Goal: Transaction & Acquisition: Book appointment/travel/reservation

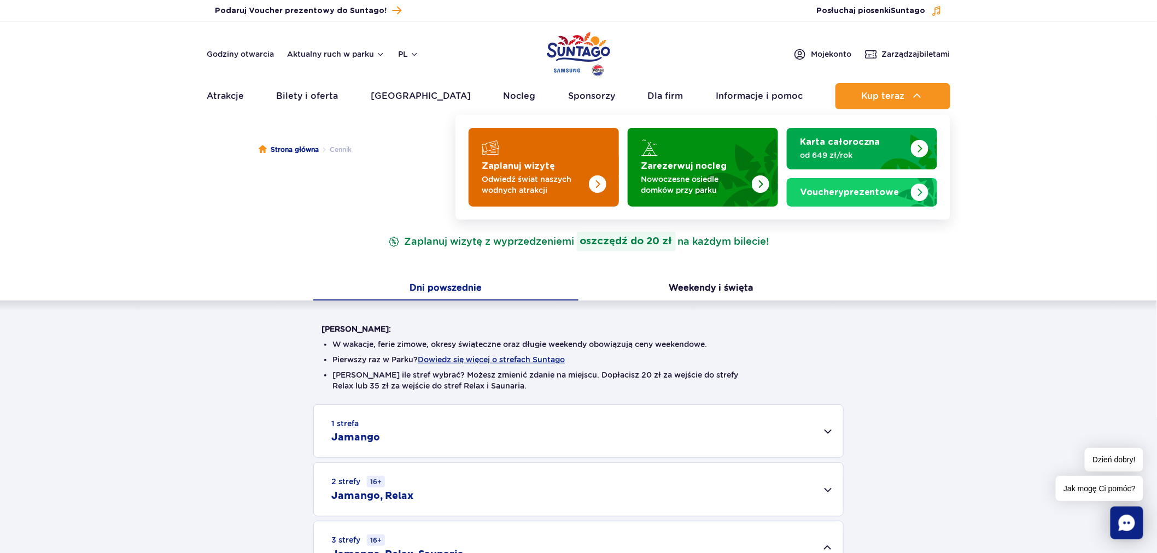
click at [508, 162] on strong "Zaplanuj wizytę" at bounding box center [518, 166] width 73 height 9
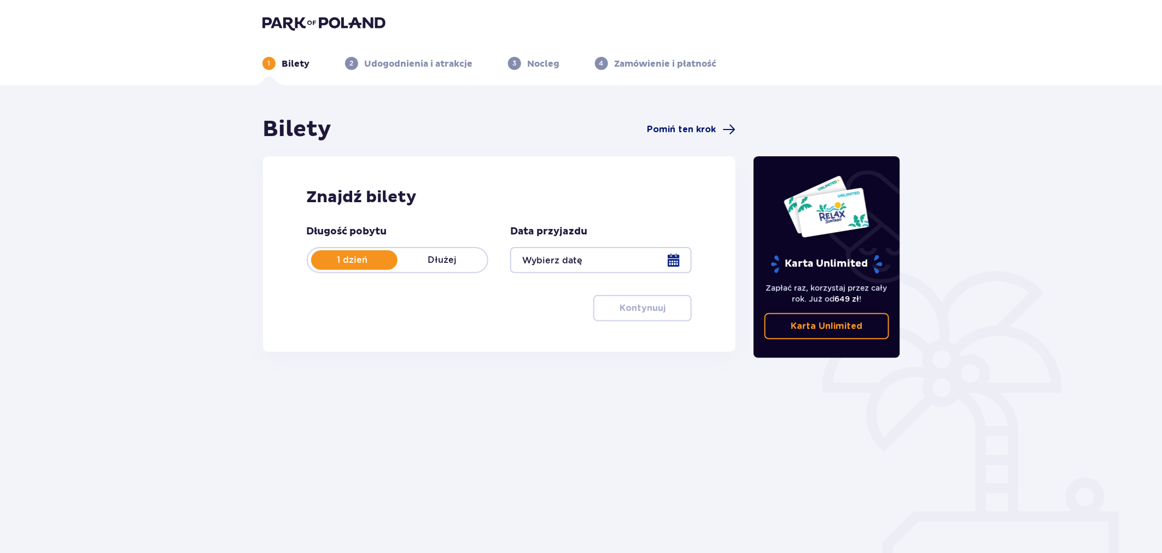
click at [690, 130] on span "Pomiń ten krok" at bounding box center [681, 130] width 69 height 12
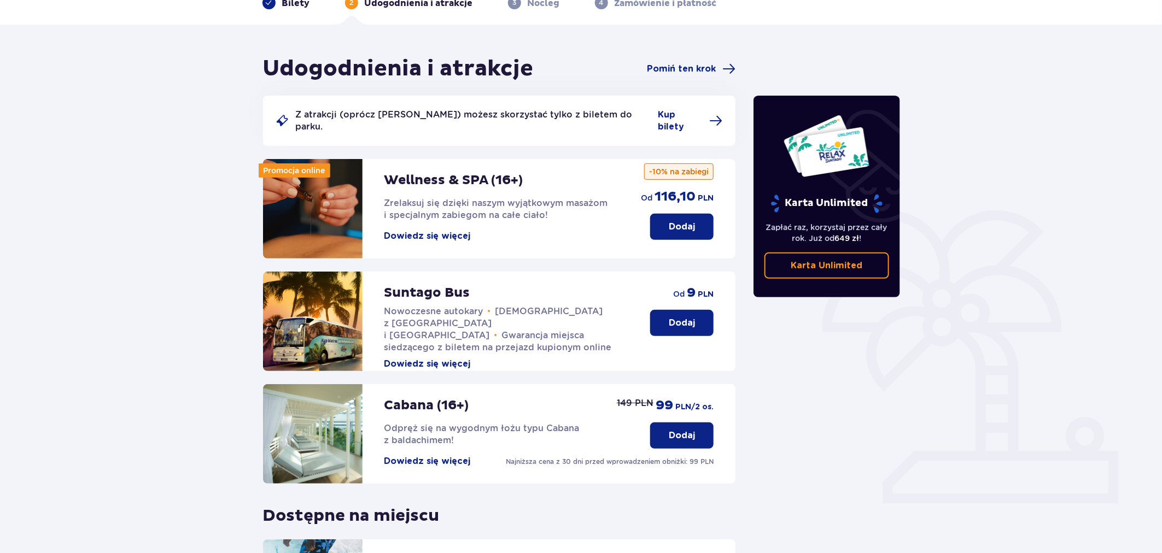
click at [668, 310] on button "Dodaj" at bounding box center [681, 323] width 63 height 26
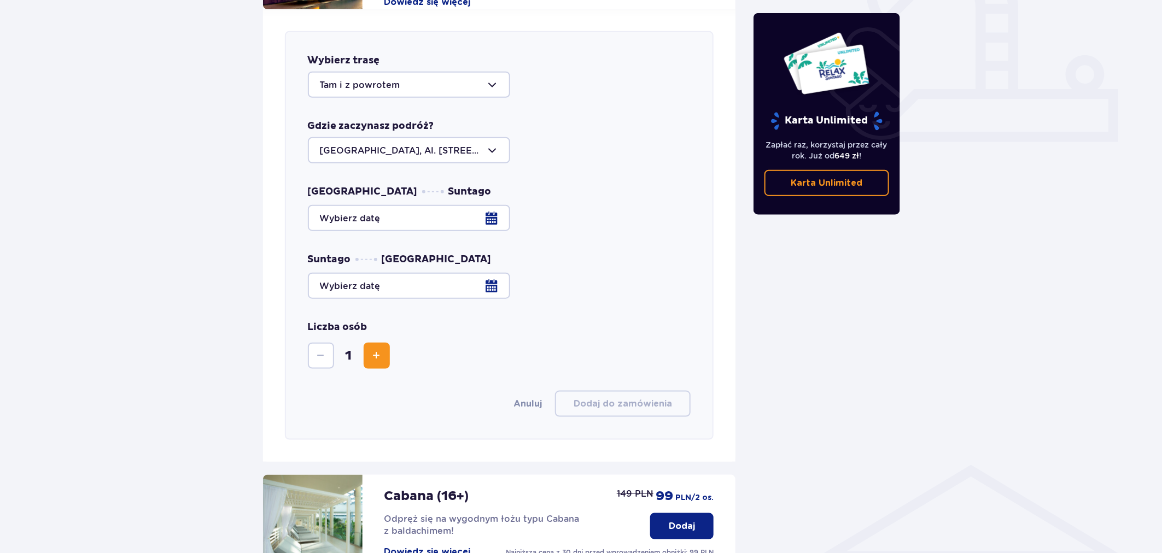
scroll to position [429, 0]
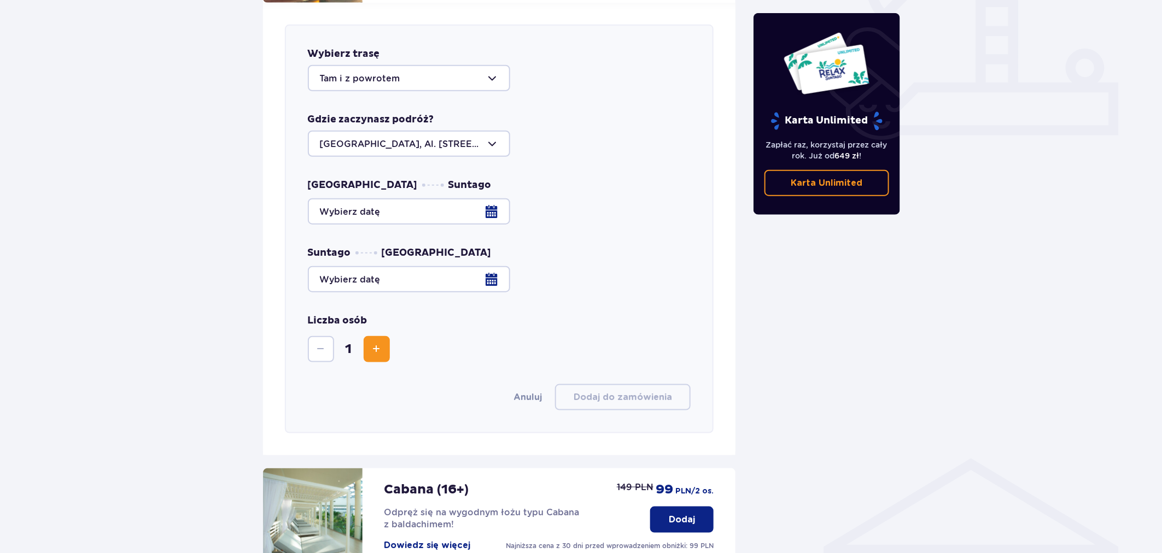
click at [380, 68] on div at bounding box center [409, 78] width 202 height 26
click at [373, 128] on div "Do parku" at bounding box center [409, 134] width 178 height 12
type input "Do parku"
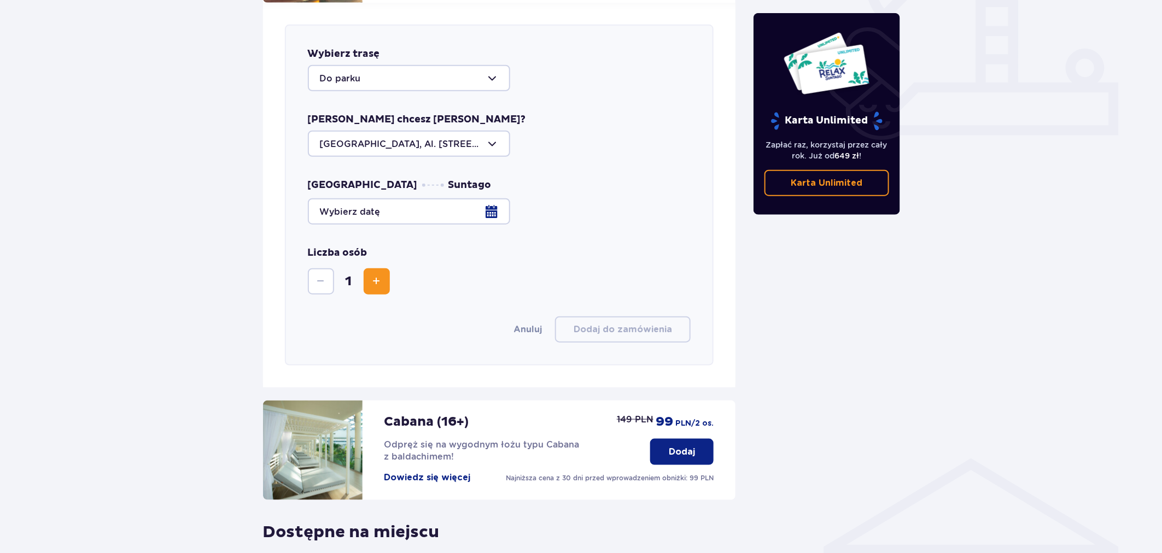
click at [385, 200] on div at bounding box center [499, 211] width 383 height 26
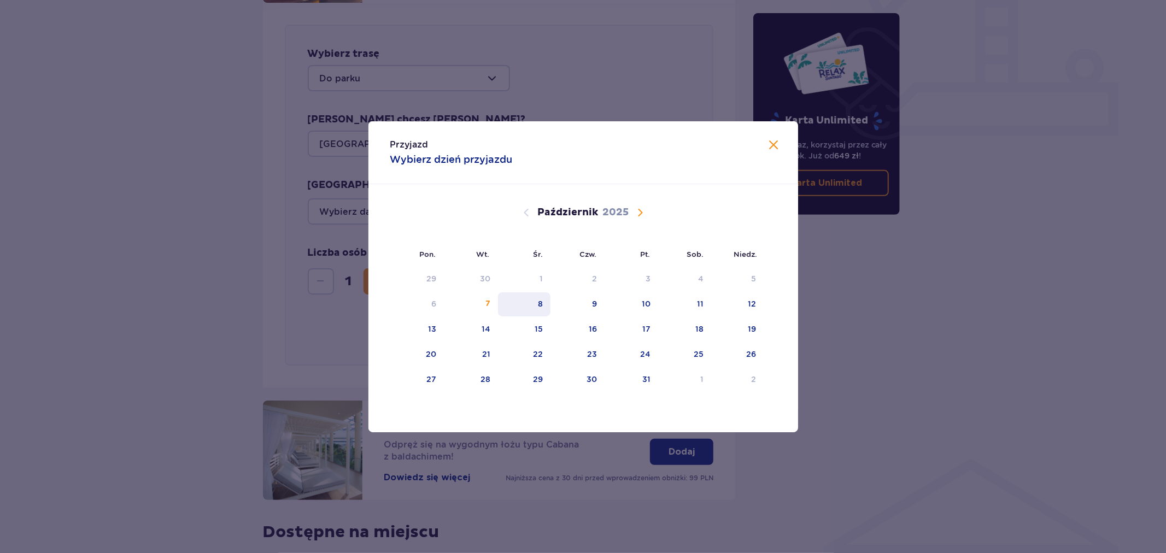
click at [537, 307] on div "8" at bounding box center [524, 304] width 53 height 24
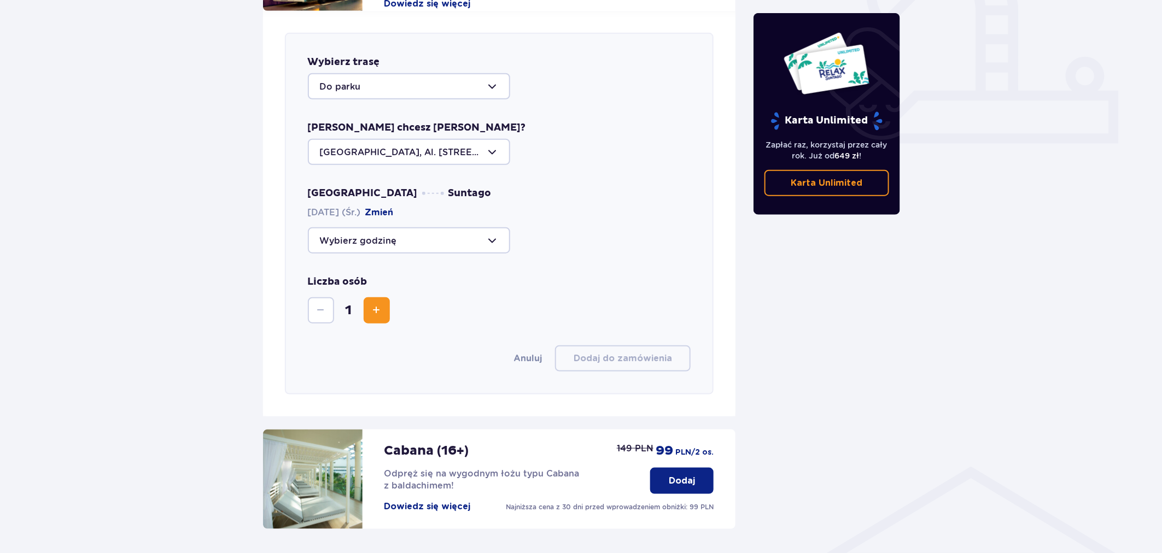
scroll to position [247, 0]
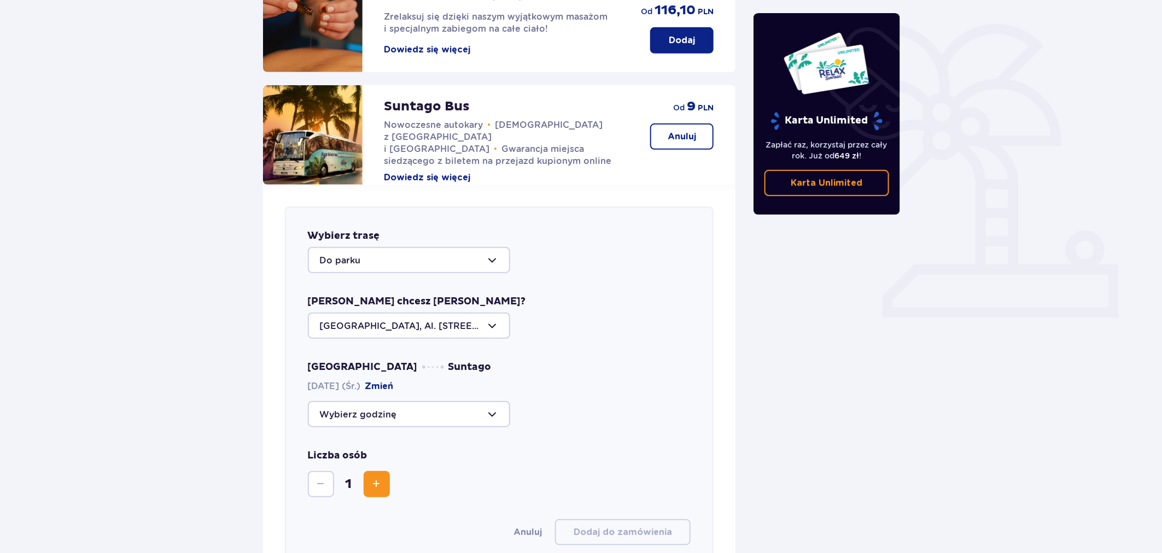
click at [436, 401] on div at bounding box center [409, 414] width 202 height 26
click at [432, 442] on p "Zostały 32 miejsca" at bounding box center [394, 448] width 83 height 12
type input "09:00"
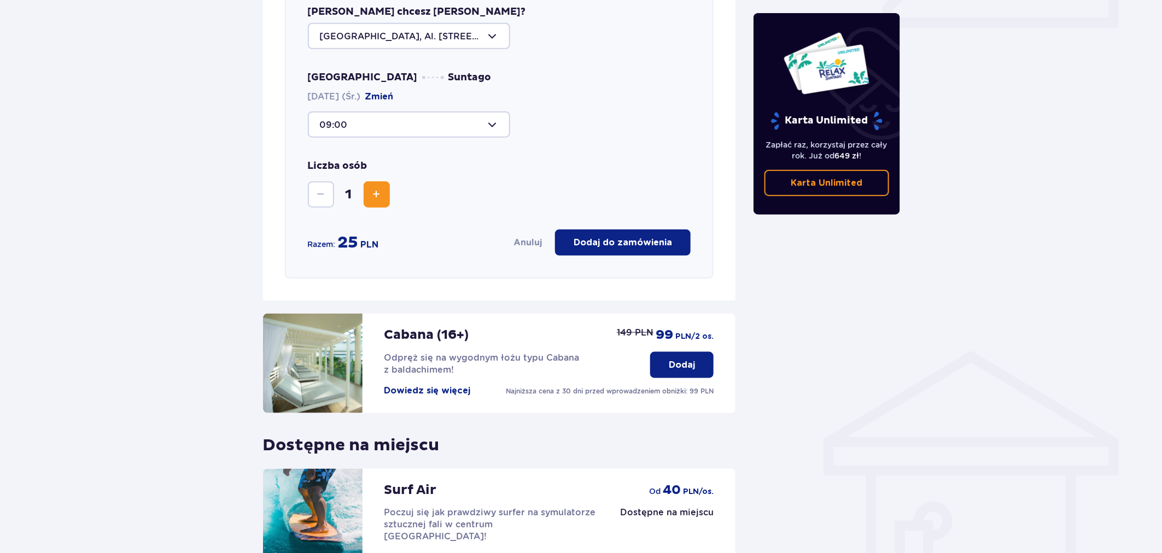
scroll to position [547, 0]
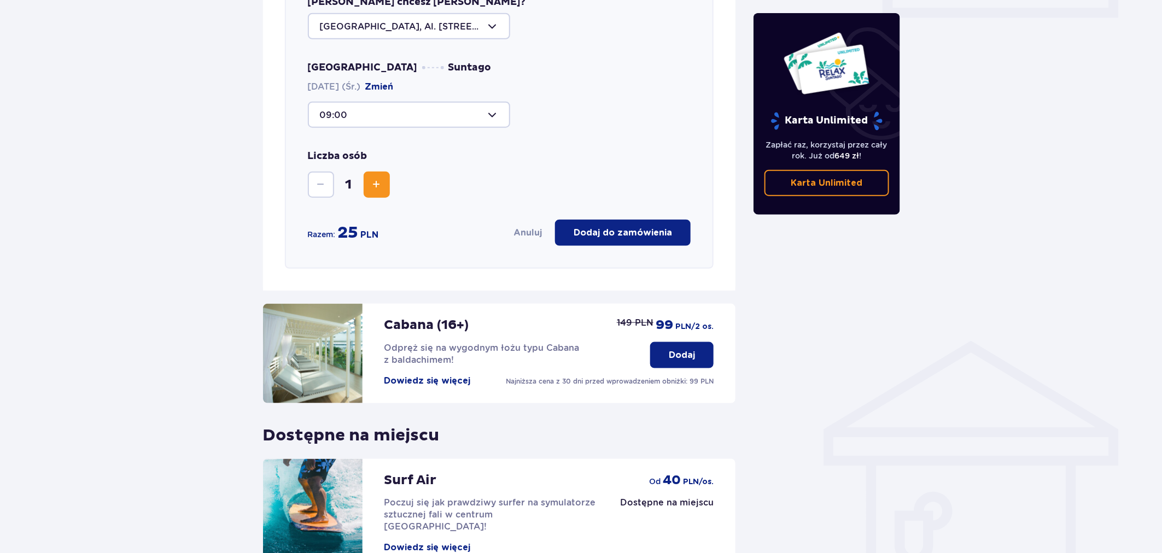
click at [443, 235] on div "Wybierz trasę Do parku Skąd chcesz jechać? Warszawa, Al. Jerozolimskie 56 Warsz…" at bounding box center [499, 88] width 429 height 362
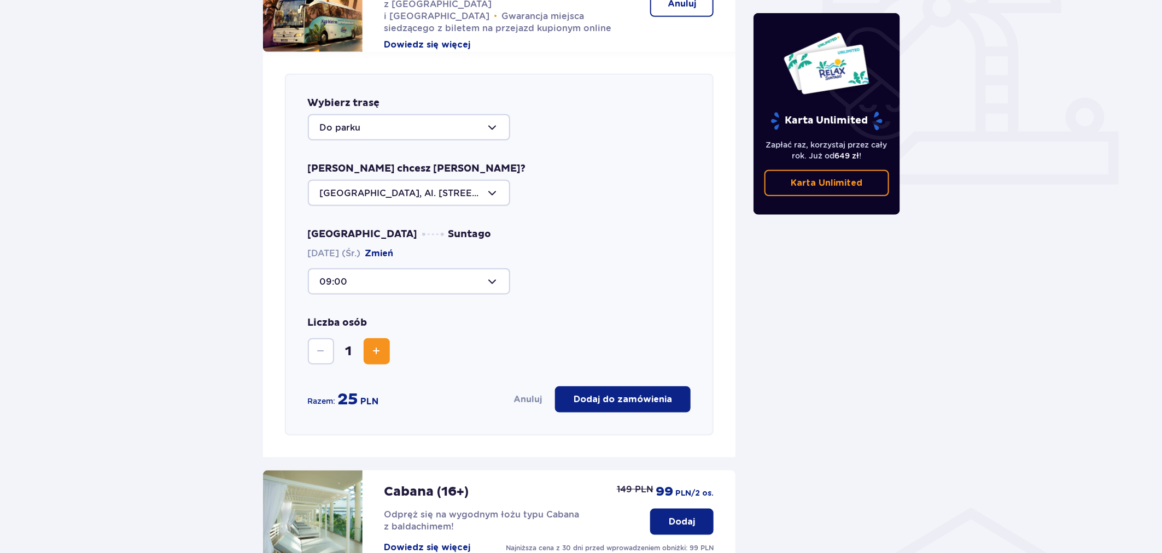
scroll to position [303, 0]
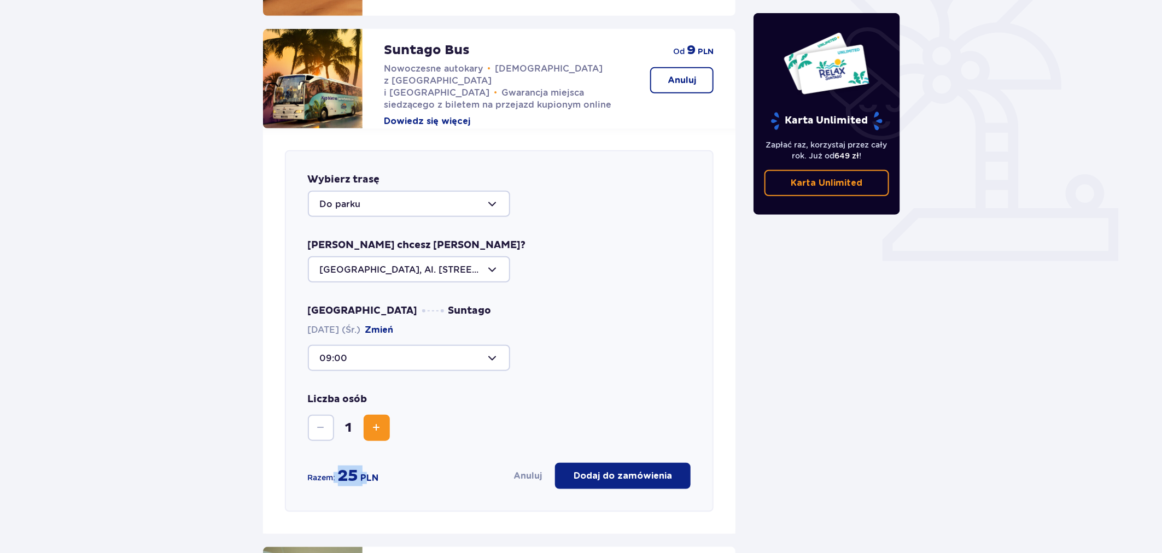
drag, startPoint x: 337, startPoint y: 466, endPoint x: 379, endPoint y: 468, distance: 42.2
click at [372, 470] on div "Razem: 25 PLN" at bounding box center [343, 476] width 71 height 21
click at [379, 468] on div "Razem: 25 PLN Anuluj Dodaj do zamówienia" at bounding box center [499, 476] width 383 height 26
drag, startPoint x: 379, startPoint y: 468, endPoint x: 318, endPoint y: 459, distance: 61.4
click at [318, 463] on div "Razem: 25 PLN Anuluj Dodaj do zamówienia" at bounding box center [499, 476] width 383 height 26
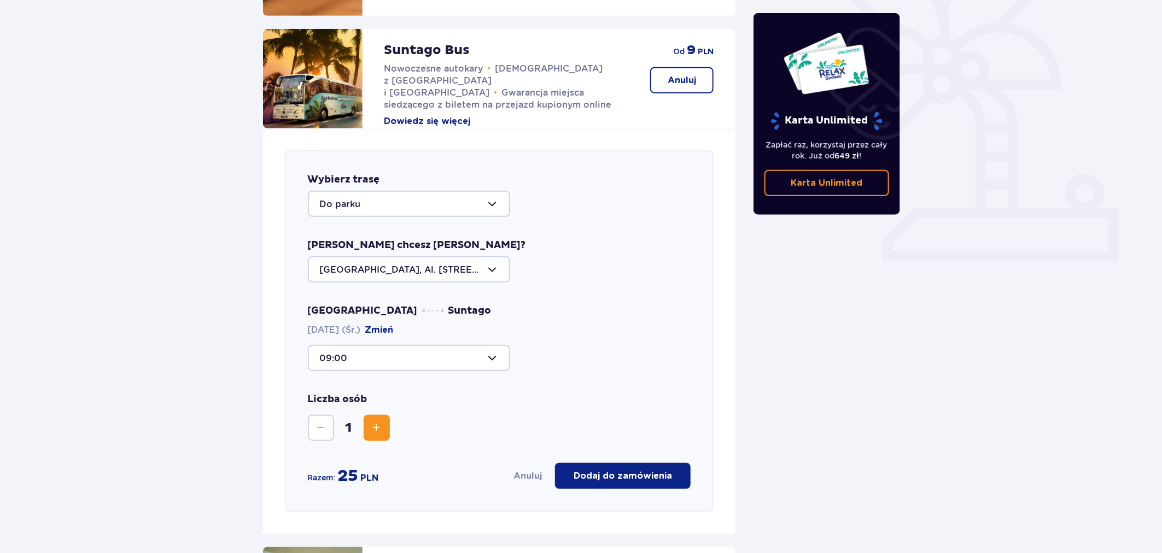
drag, startPoint x: 1114, startPoint y: 402, endPoint x: 1093, endPoint y: 406, distance: 21.0
click at [1110, 403] on div "Udogodnienia i atrakcje Pomiń ten krok Z atrakcji (oprócz Suntago Busa) możesz …" at bounding box center [581, 366] width 1162 height 1169
click at [434, 350] on div at bounding box center [409, 358] width 202 height 26
click at [434, 349] on div at bounding box center [409, 358] width 202 height 26
click at [419, 194] on div at bounding box center [409, 204] width 202 height 26
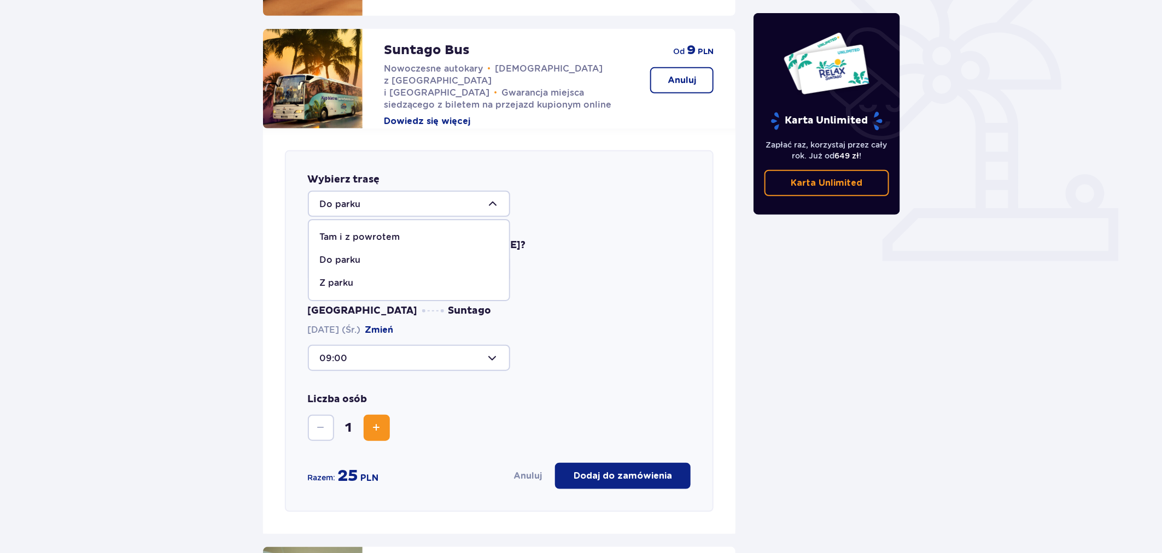
click at [380, 277] on div "Z parku" at bounding box center [409, 283] width 178 height 12
type input "Z parku"
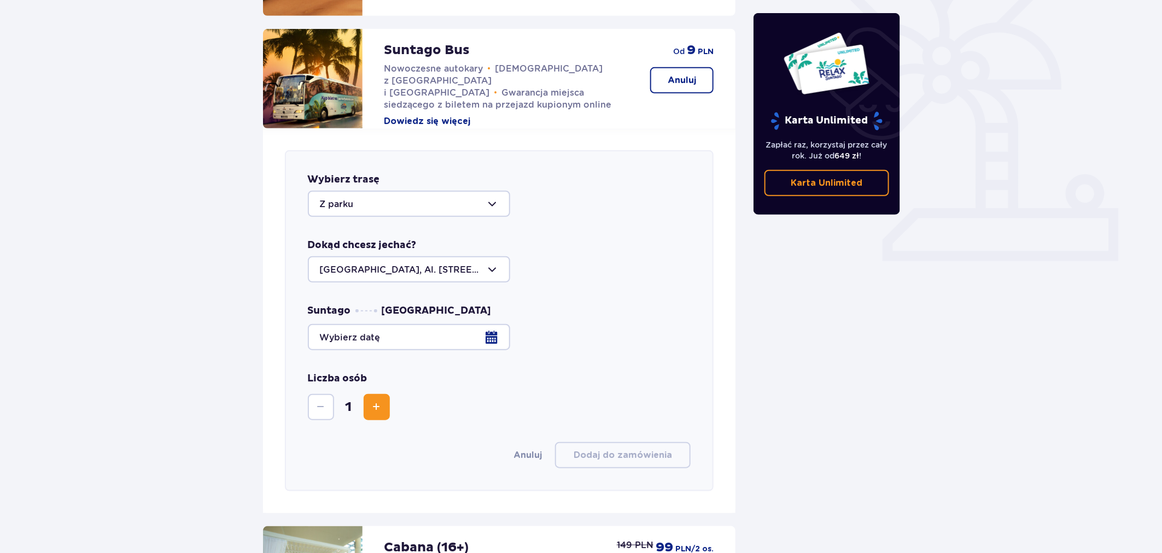
click at [415, 324] on div at bounding box center [499, 337] width 383 height 26
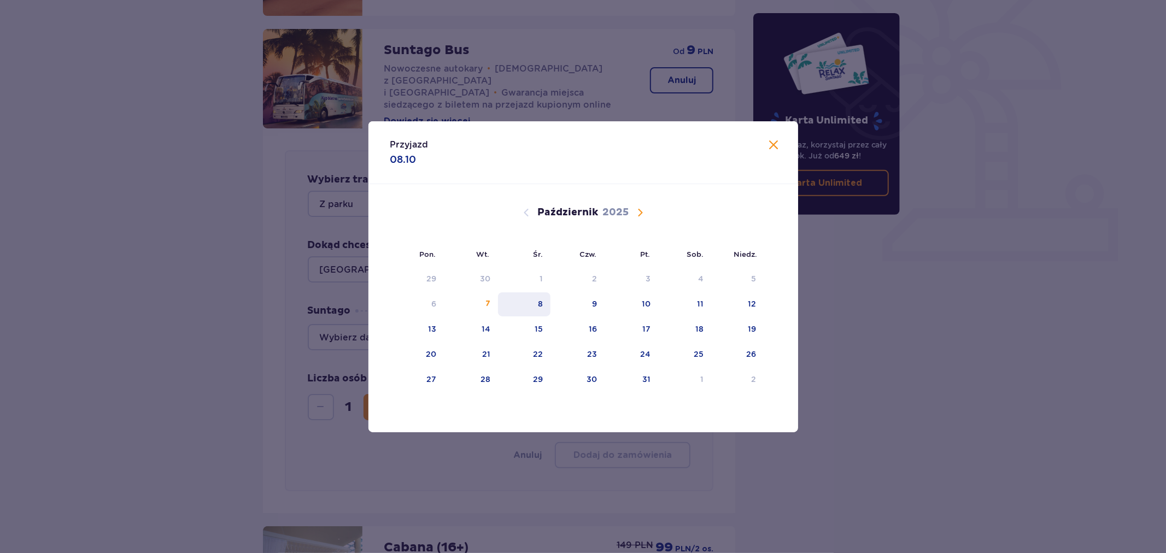
click at [530, 305] on div "8" at bounding box center [524, 304] width 53 height 24
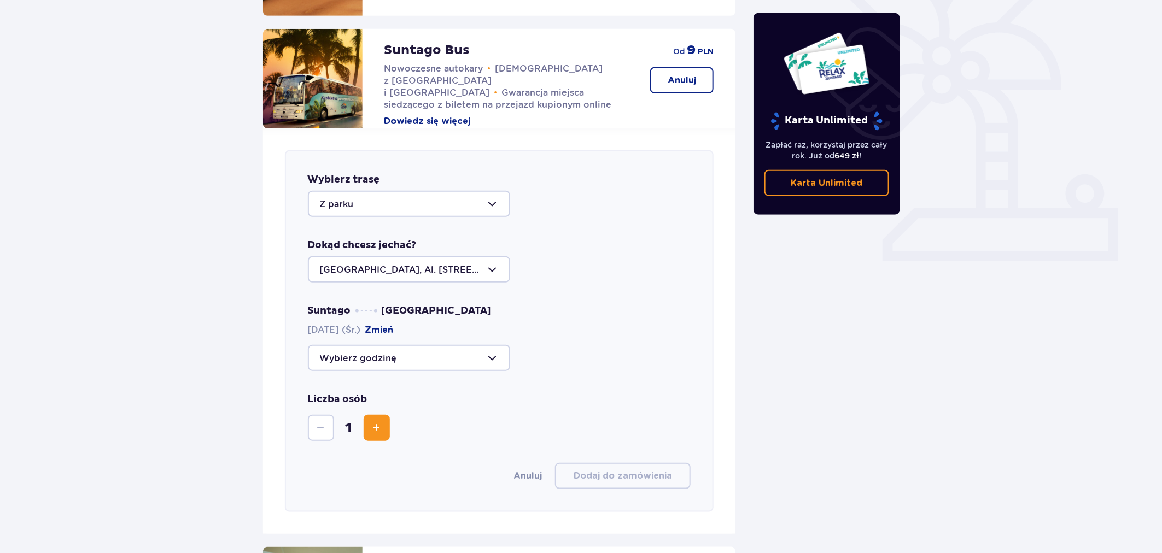
click at [394, 324] on button "Zmień" at bounding box center [379, 330] width 28 height 12
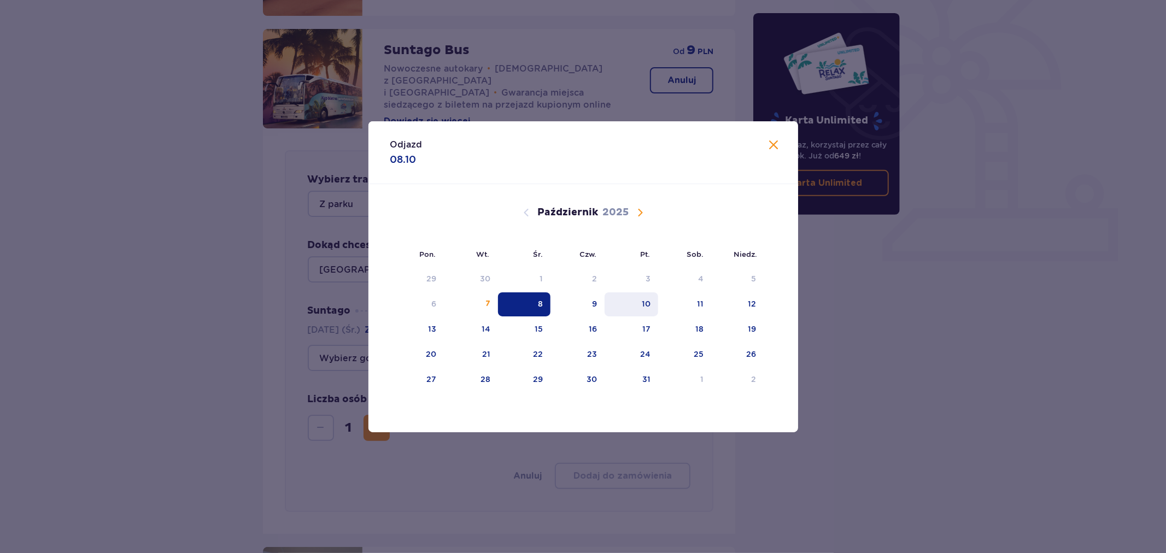
click at [653, 303] on div "10" at bounding box center [632, 304] width 54 height 24
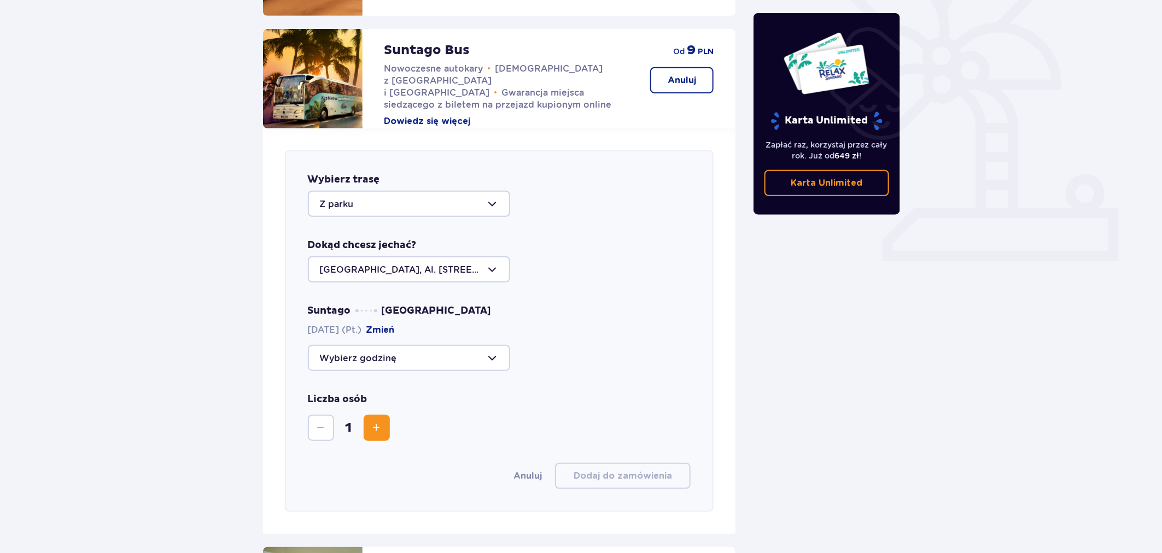
click at [421, 345] on div at bounding box center [409, 358] width 202 height 26
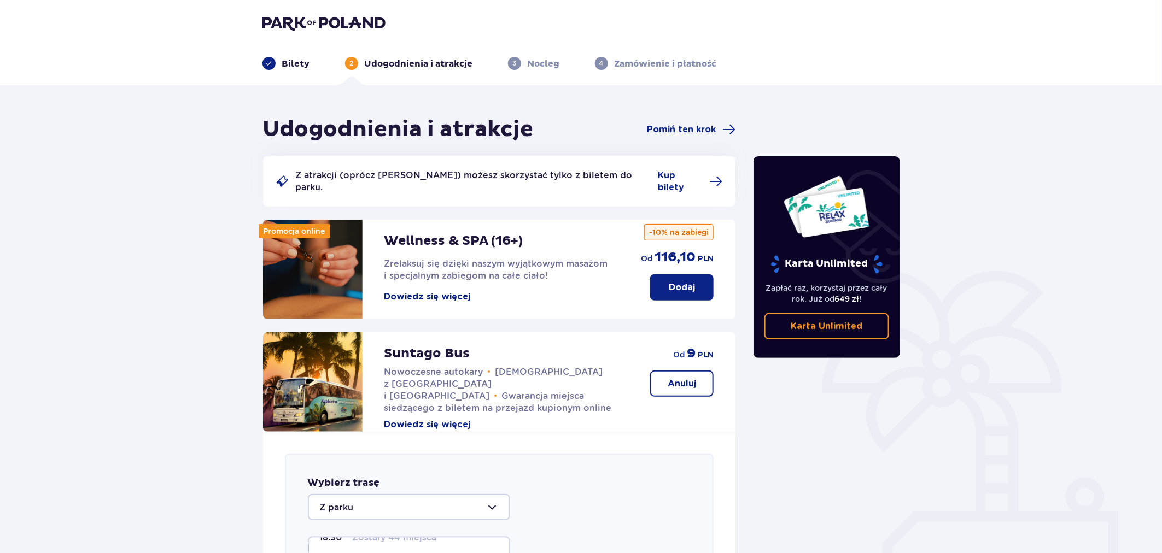
click at [315, 20] on img at bounding box center [323, 22] width 123 height 15
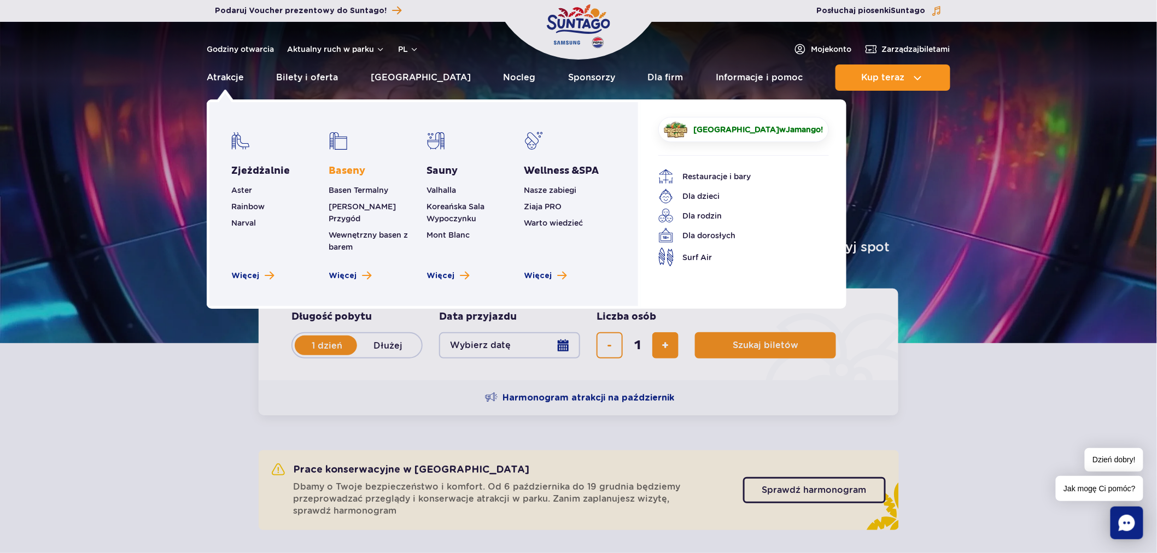
click at [339, 172] on link "Baseny" at bounding box center [347, 171] width 37 height 13
